Goal: Check status: Check status

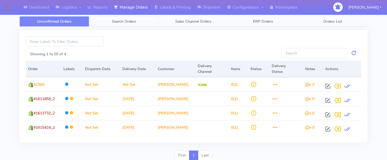
click at [138, 22] on link "Search Orders" at bounding box center [124, 21] width 70 height 11
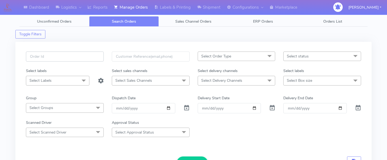
click at [86, 59] on input "text" at bounding box center [65, 57] width 78 height 10
paste input "1610843"
type input "1610843"
click at [186, 111] on span at bounding box center [187, 109] width 6 height 5
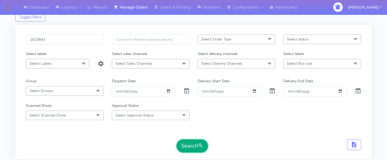
click at [192, 143] on button "Search" at bounding box center [192, 146] width 31 height 13
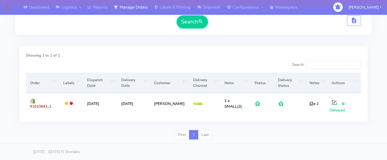
click at [130, 70] on div at bounding box center [108, 66] width 172 height 11
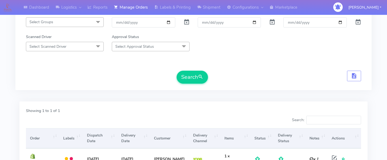
scroll to position [0, 0]
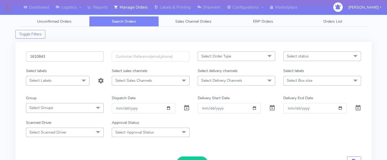
click at [84, 52] on input "1610843" at bounding box center [65, 57] width 78 height 10
click at [84, 55] on input "1610843" at bounding box center [65, 57] width 78 height 10
paste input "1614680A"
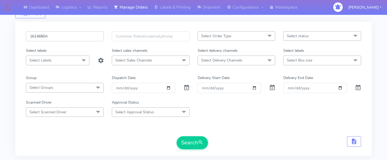
scroll to position [21, 0]
type input "1614680A"
click at [195, 141] on button "Search" at bounding box center [192, 142] width 31 height 13
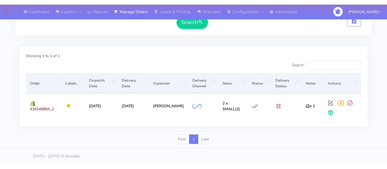
scroll to position [136, 0]
